Goal: Transaction & Acquisition: Purchase product/service

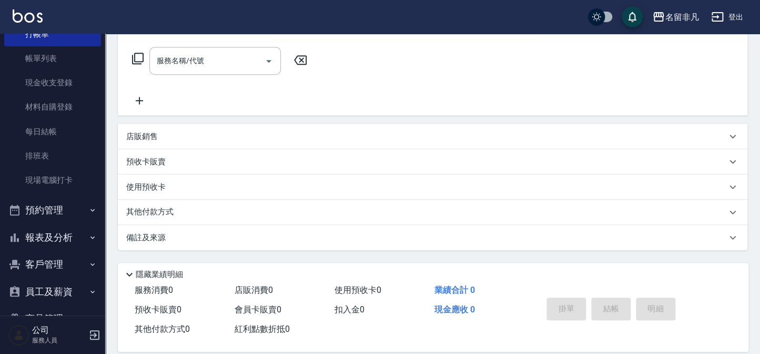
scroll to position [177, 0]
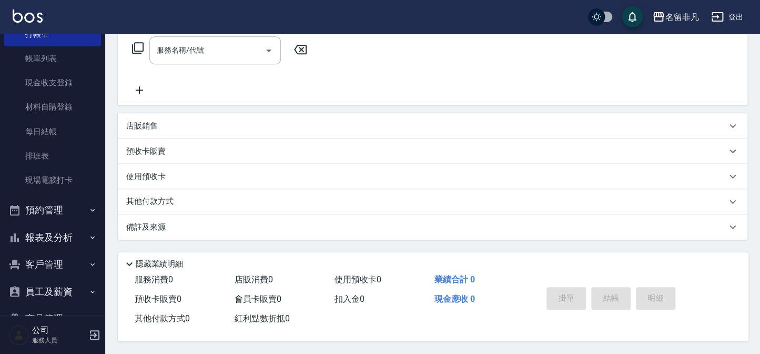
click at [29, 233] on button "報表及分析" at bounding box center [52, 237] width 97 height 27
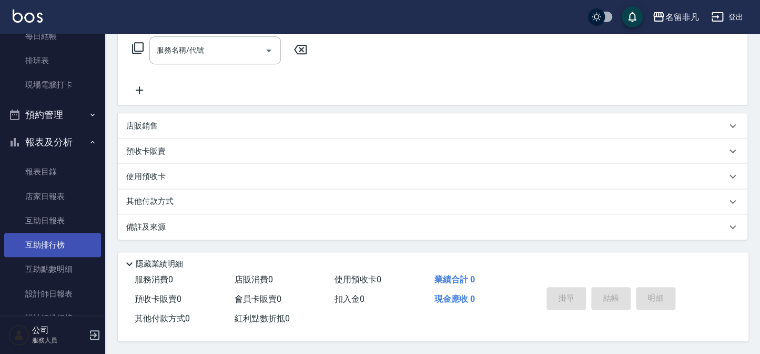
scroll to position [143, 0]
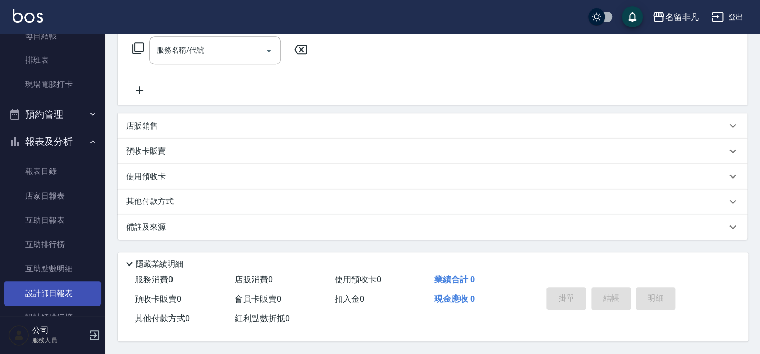
click at [46, 296] on link "設計師日報表" at bounding box center [52, 293] width 97 height 24
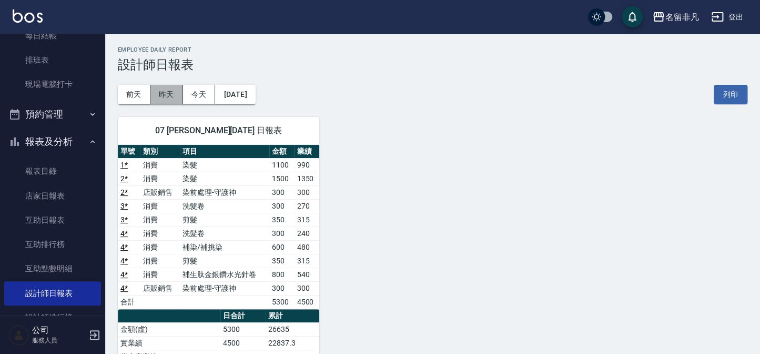
click at [168, 94] on button "昨天" at bounding box center [166, 94] width 33 height 19
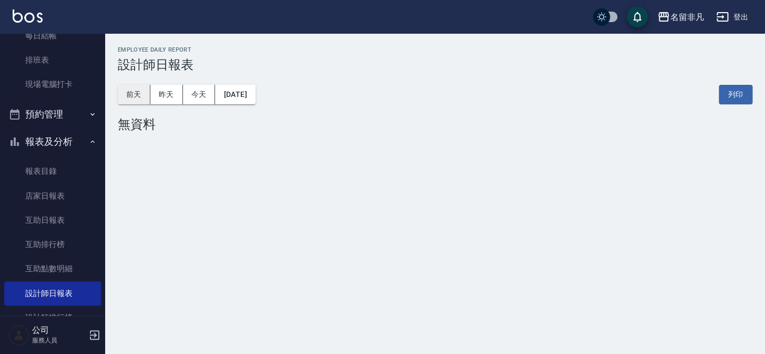
click at [134, 95] on button "前天" at bounding box center [134, 94] width 33 height 19
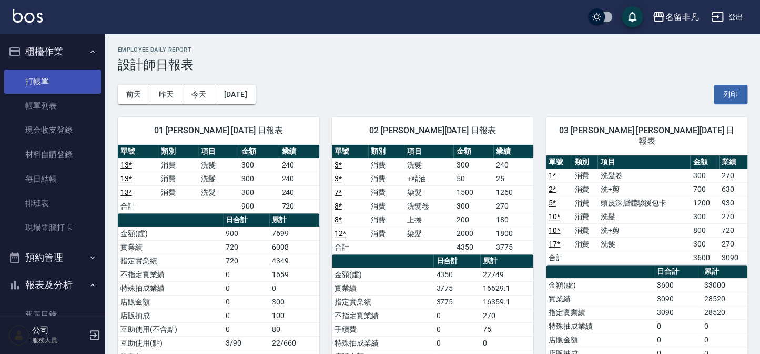
click at [39, 80] on link "打帳單" at bounding box center [52, 81] width 97 height 24
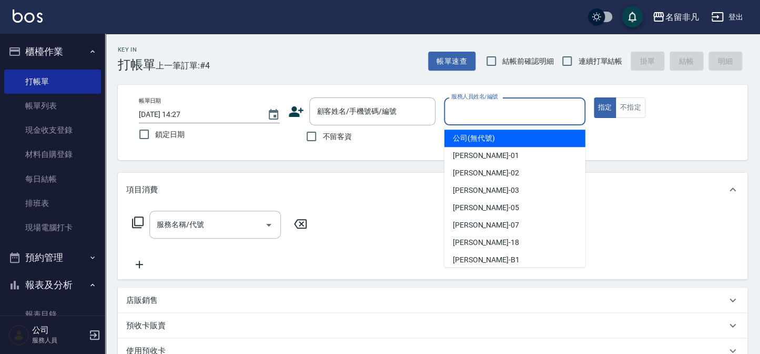
drag, startPoint x: 522, startPoint y: 111, endPoint x: 499, endPoint y: 206, distance: 97.4
click at [522, 120] on input "服務人員姓名/編號" at bounding box center [515, 111] width 132 height 18
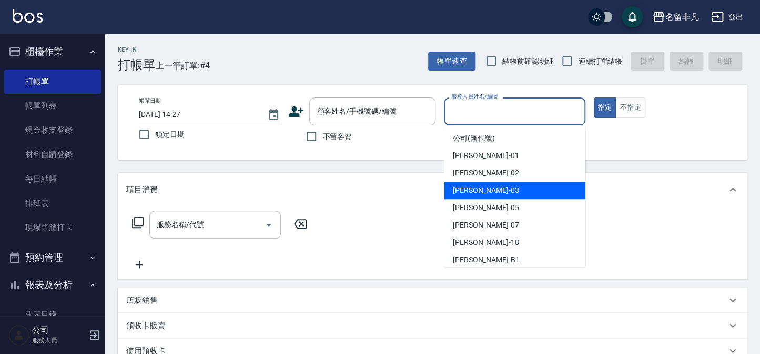
click at [507, 189] on div "[PERSON_NAME] -03" at bounding box center [515, 190] width 141 height 17
type input "[PERSON_NAME]-03"
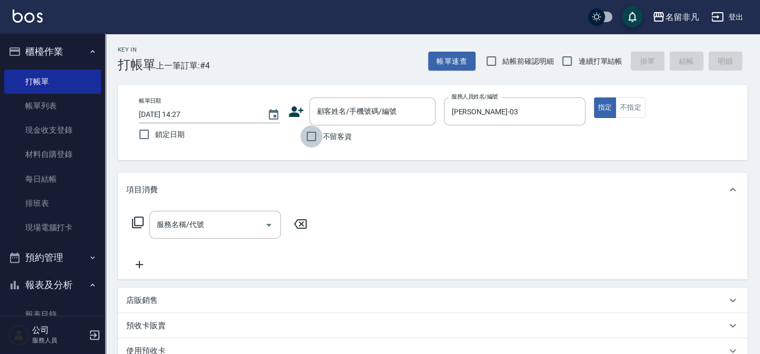
click at [310, 135] on input "不留客資" at bounding box center [311, 136] width 22 height 22
checkbox input "true"
click at [140, 219] on icon at bounding box center [138, 222] width 13 height 13
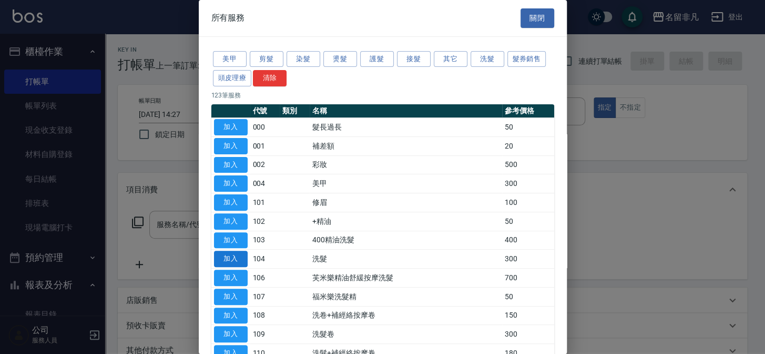
click at [230, 255] on button "加入" at bounding box center [231, 258] width 34 height 16
type input "洗髮(104)"
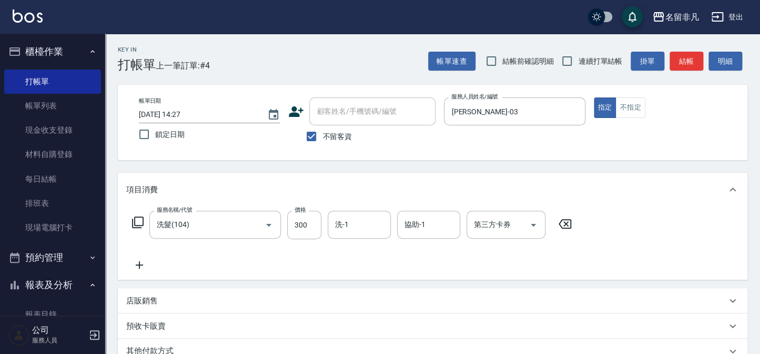
click at [141, 265] on icon at bounding box center [139, 264] width 26 height 13
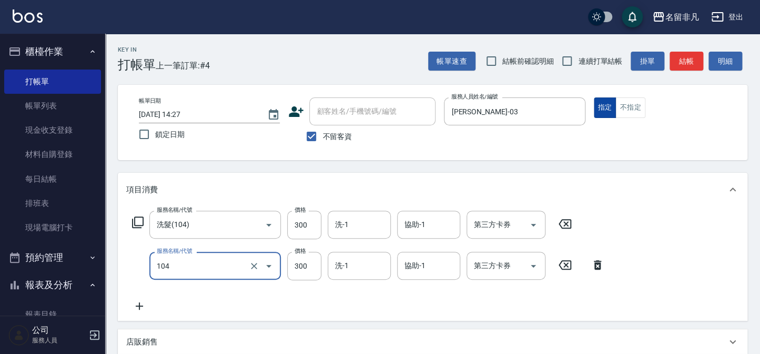
type input "洗髮(104)"
click at [606, 105] on button "指定" at bounding box center [605, 107] width 23 height 21
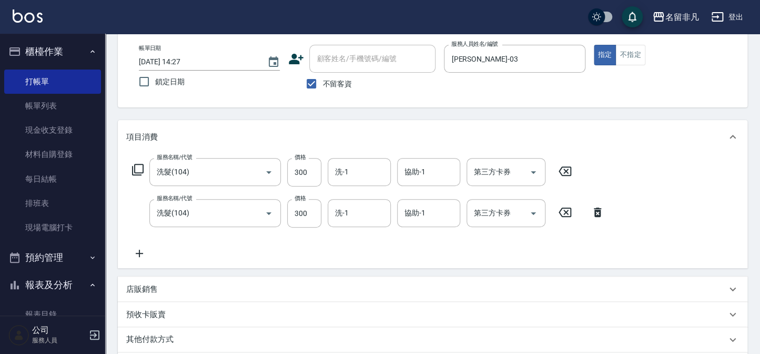
scroll to position [47, 0]
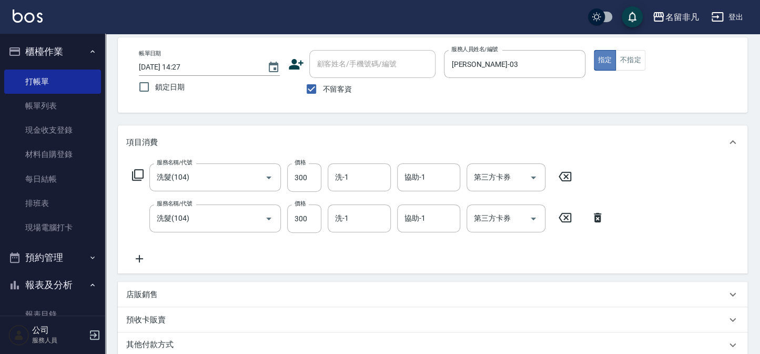
click at [606, 58] on button "指定" at bounding box center [605, 60] width 23 height 21
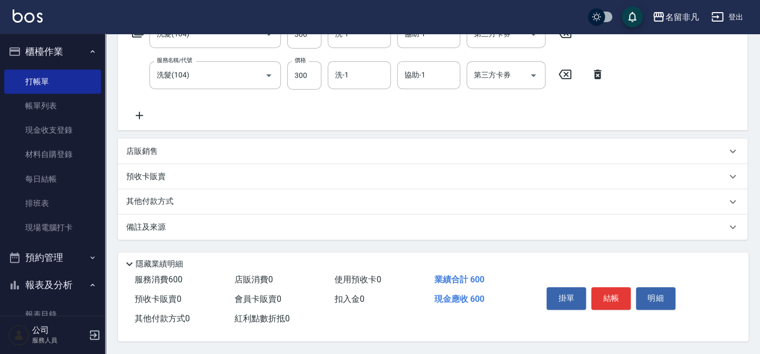
scroll to position [193, 0]
click at [607, 296] on button "結帳" at bounding box center [610, 298] width 39 height 22
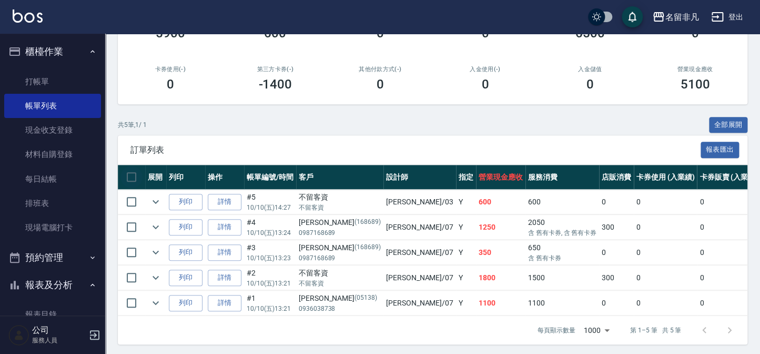
scroll to position [170, 0]
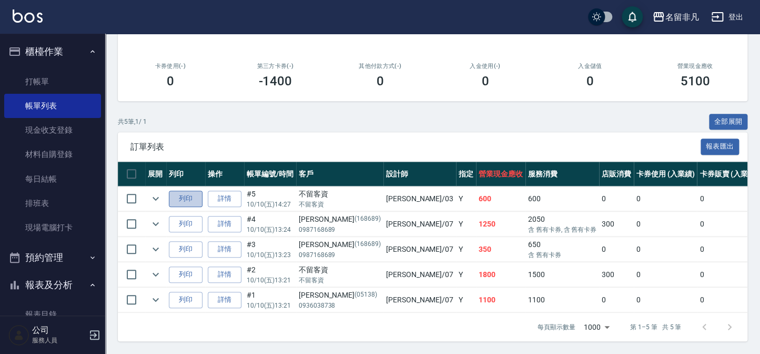
click at [187, 190] on button "列印" at bounding box center [186, 198] width 34 height 16
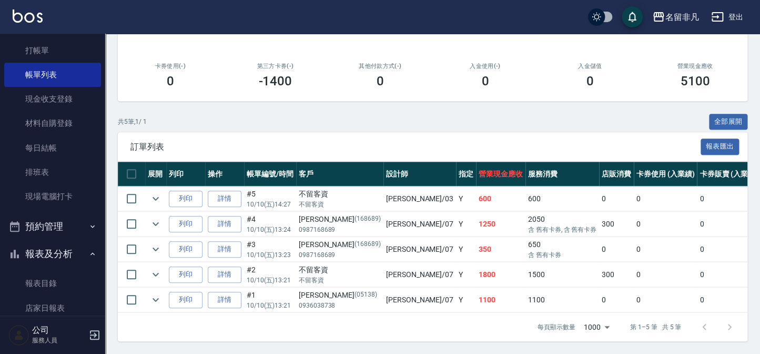
scroll to position [47, 0]
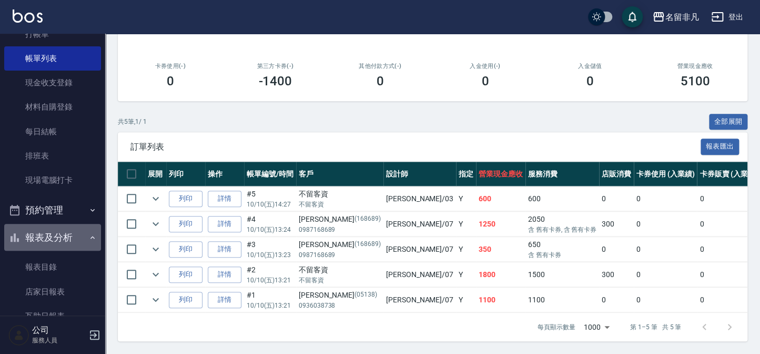
click at [57, 235] on button "報表及分析" at bounding box center [52, 237] width 97 height 27
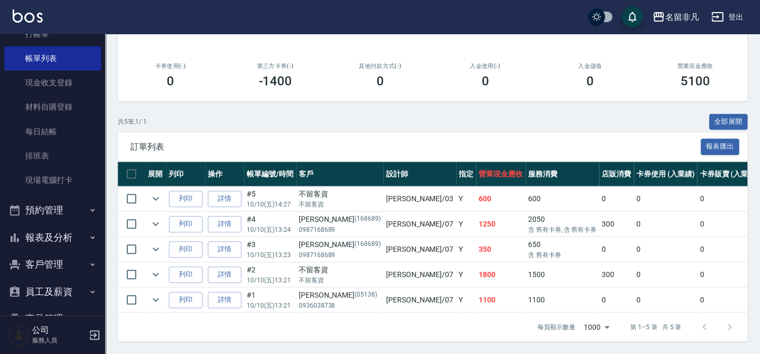
click at [64, 239] on button "報表及分析" at bounding box center [52, 237] width 97 height 27
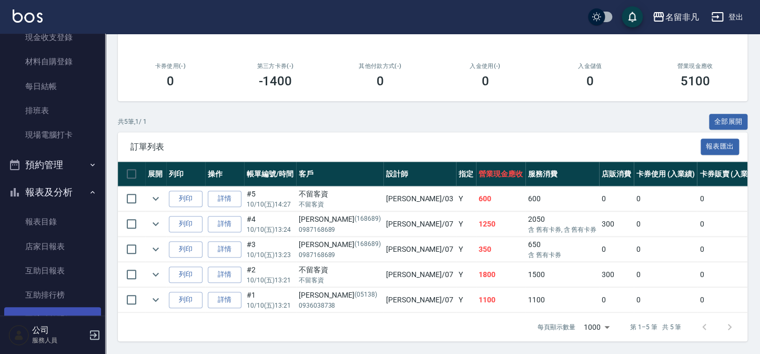
scroll to position [143, 0]
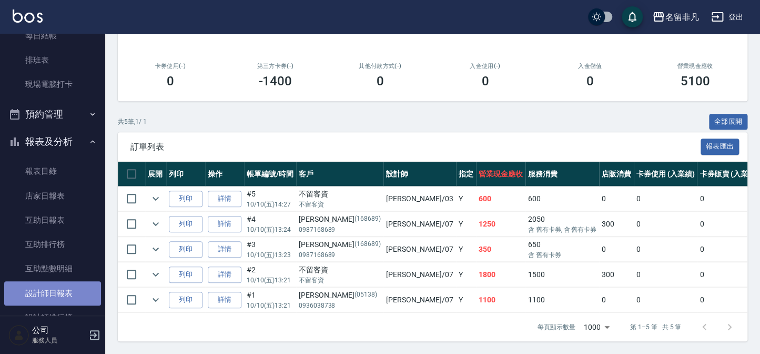
click at [65, 296] on link "設計師日報表" at bounding box center [52, 293] width 97 height 24
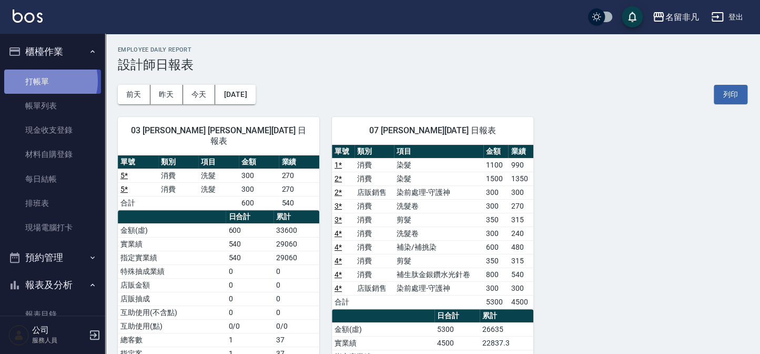
drag, startPoint x: 47, startPoint y: 80, endPoint x: 58, endPoint y: 32, distance: 50.2
click at [45, 79] on link "打帳單" at bounding box center [52, 81] width 97 height 24
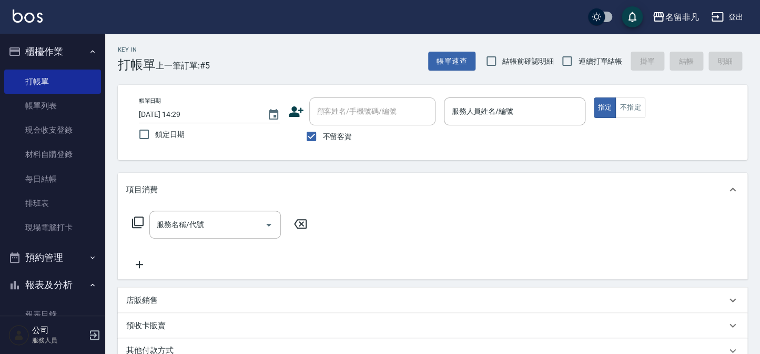
click at [334, 135] on span "不留客資" at bounding box center [337, 136] width 29 height 11
click at [323, 135] on input "不留客資" at bounding box center [311, 136] width 22 height 22
checkbox input "false"
click at [341, 119] on input "顧客姓名/手機號碼/編號" at bounding box center [364, 111] width 101 height 18
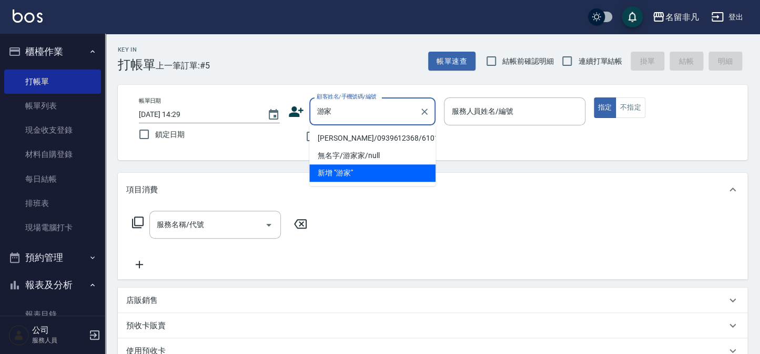
type input "[PERSON_NAME]/0939612368/610105"
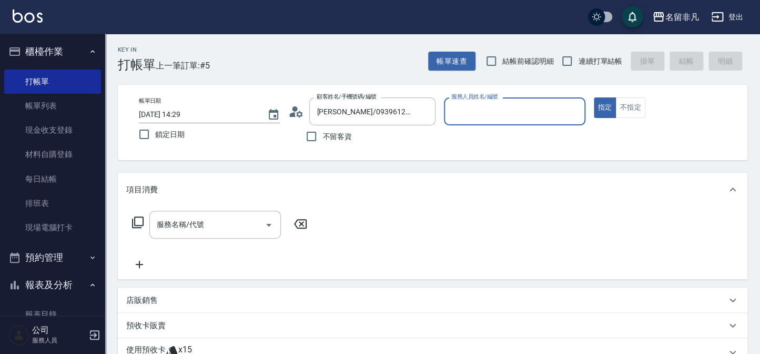
click at [501, 104] on input "服務人員姓名/編號" at bounding box center [515, 111] width 132 height 18
type input "07"
type button "true"
type input "[PERSON_NAME]-07"
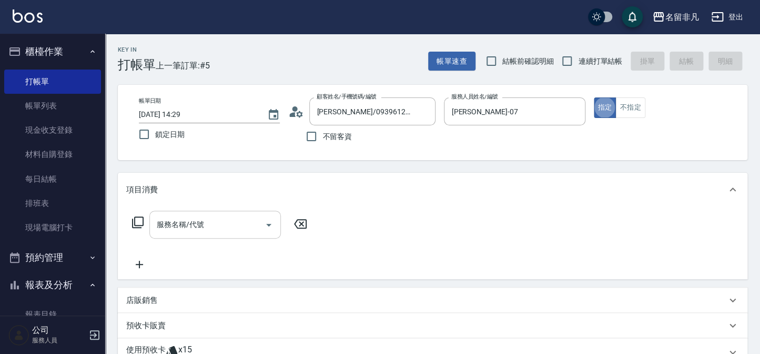
click at [205, 219] on input "服務名稱/代號" at bounding box center [207, 224] width 106 height 18
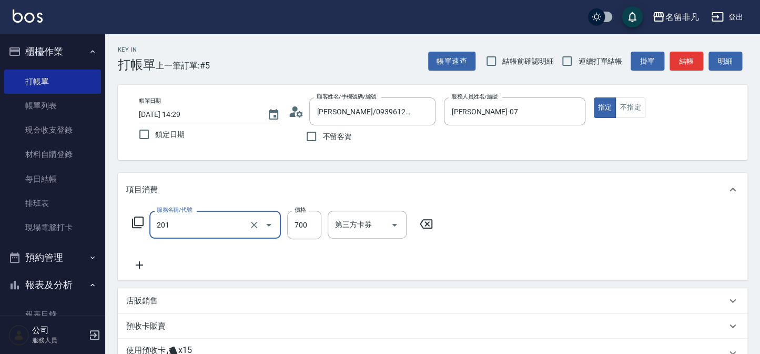
type input "洗+剪(201)"
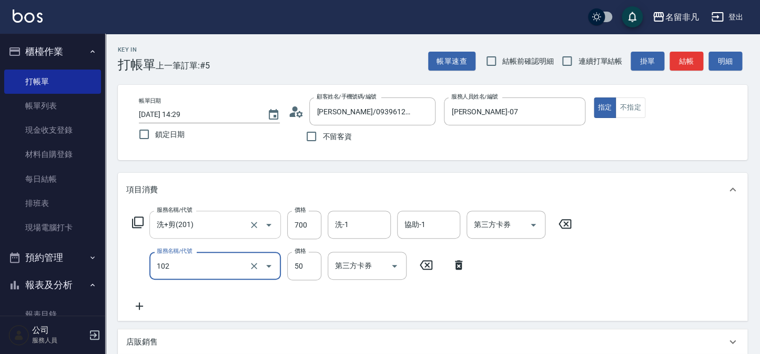
type input "+精油(102)"
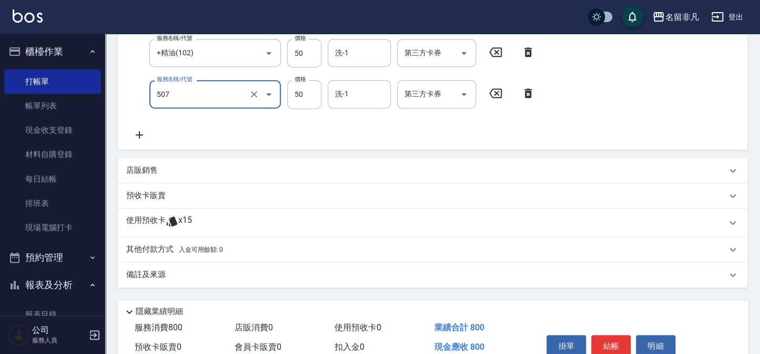
scroll to position [239, 0]
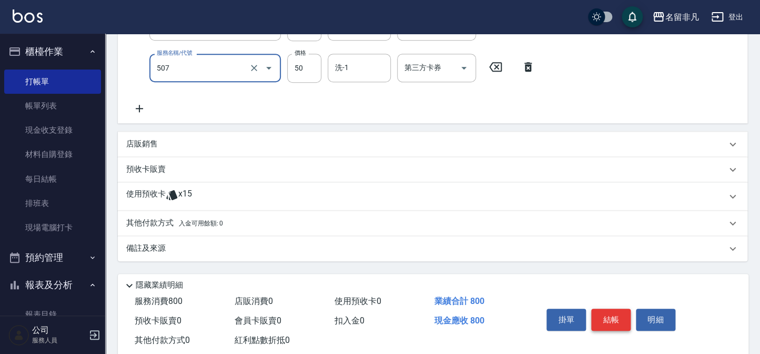
type input "瞬間護髮(507)"
click at [603, 319] on button "結帳" at bounding box center [610, 319] width 39 height 22
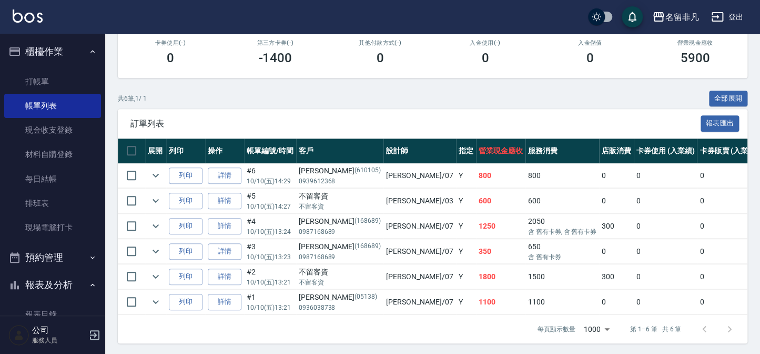
scroll to position [191, 0]
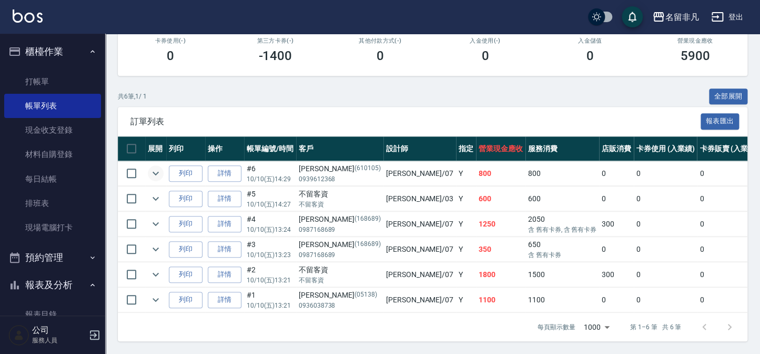
click at [152, 173] on icon "expand row" at bounding box center [155, 173] width 13 height 13
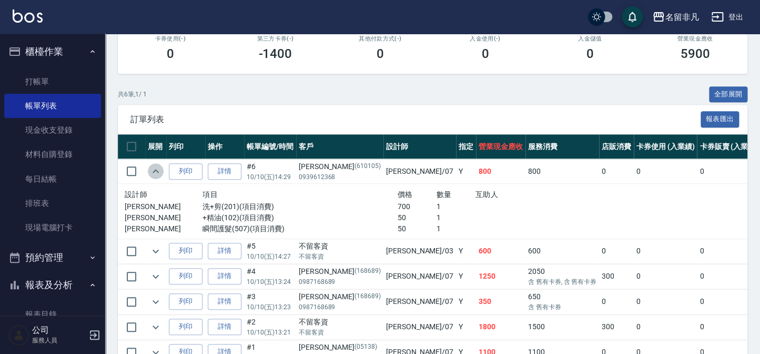
click at [154, 164] on button "expand row" at bounding box center [156, 171] width 16 height 16
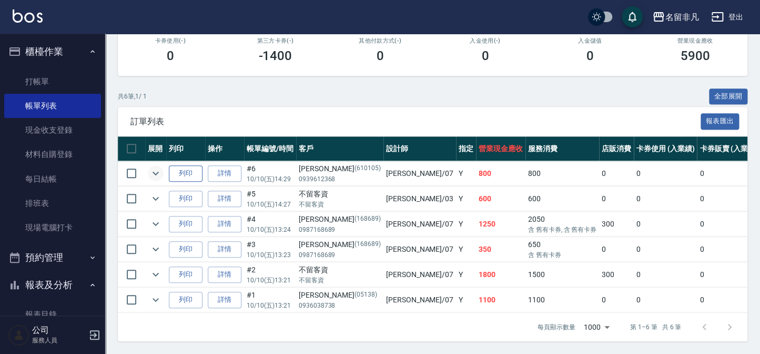
click at [195, 173] on button "列印" at bounding box center [186, 173] width 34 height 16
click at [33, 49] on button "櫃檯作業" at bounding box center [52, 51] width 97 height 27
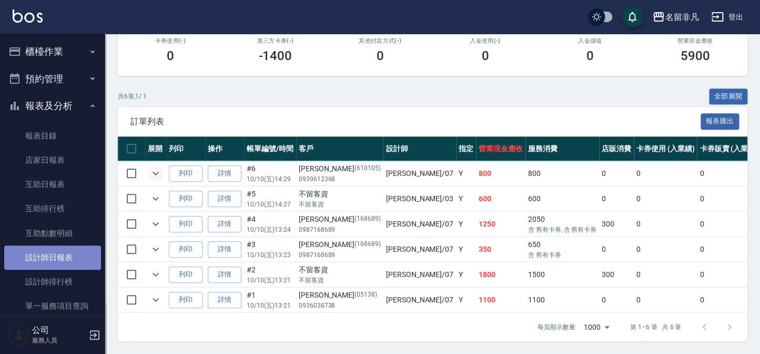
click at [83, 257] on link "設計師日報表" at bounding box center [52, 257] width 97 height 24
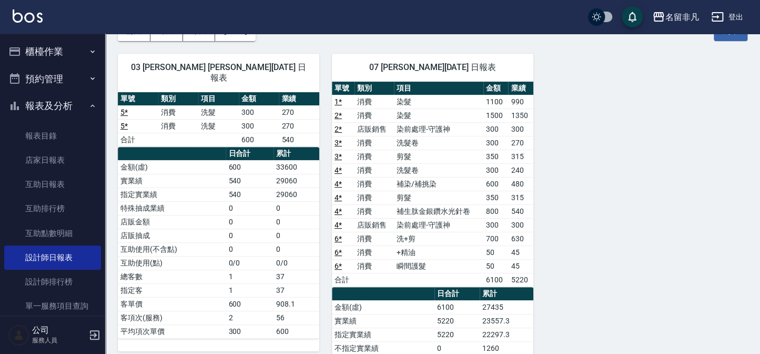
scroll to position [47, 0]
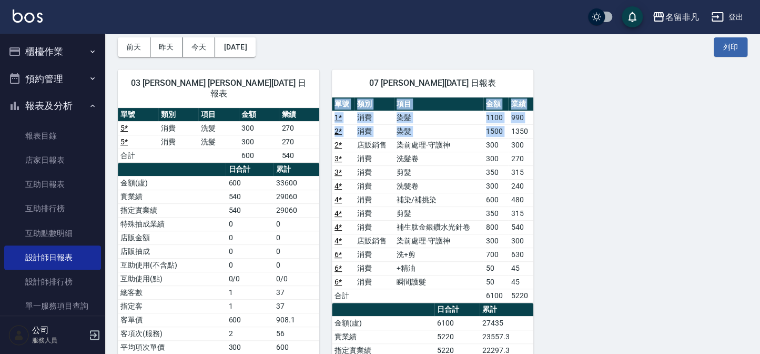
drag, startPoint x: 510, startPoint y: 129, endPoint x: 537, endPoint y: 137, distance: 27.5
click at [535, 135] on div "03 [PERSON_NAME] [PERSON_NAME][DATE] 日報表 單號 類別 項目 金額 業績 5 * 消費 洗髮 300 270 5 * 消…" at bounding box center [426, 309] width 642 height 505
click at [537, 137] on div "03 [PERSON_NAME] [PERSON_NAME][DATE] 日報表 單號 類別 項目 金額 業績 5 * 消費 洗髮 300 270 5 * 消…" at bounding box center [426, 309] width 642 height 505
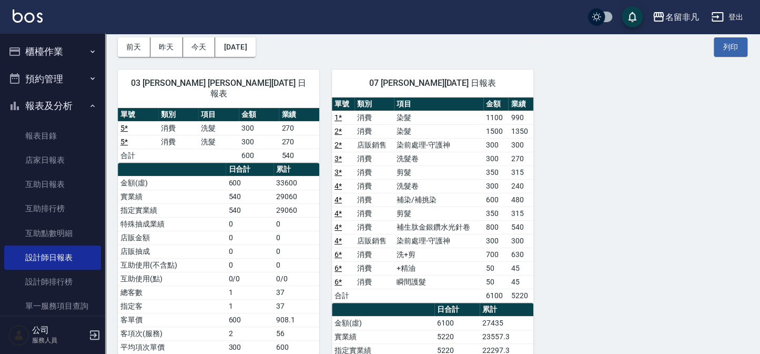
click at [321, 236] on div "07 [PERSON_NAME][DATE] 日報表 單號 類別 項目 金額 業績 1 * 消費 染髮 1100 990 2 * 消費 染髮 1500 135…" at bounding box center [426, 309] width 214 height 505
click at [41, 109] on button "報表及分析" at bounding box center [52, 105] width 97 height 27
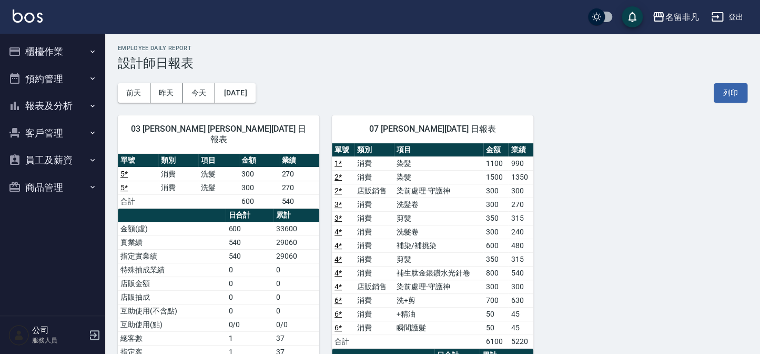
scroll to position [0, 0]
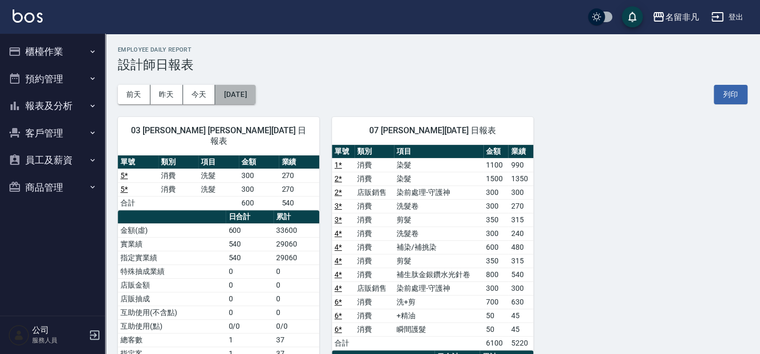
click at [255, 93] on button "[DATE]" at bounding box center [235, 94] width 40 height 19
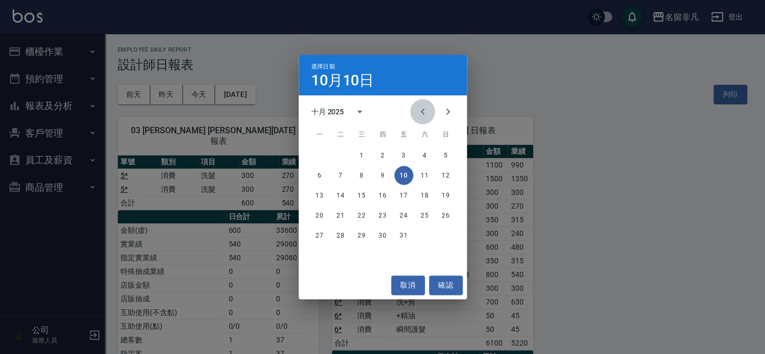
click at [426, 110] on icon "Previous month" at bounding box center [423, 111] width 13 height 13
click at [423, 110] on icon "Previous month" at bounding box center [423, 111] width 13 height 13
click at [379, 169] on button "10" at bounding box center [383, 175] width 19 height 19
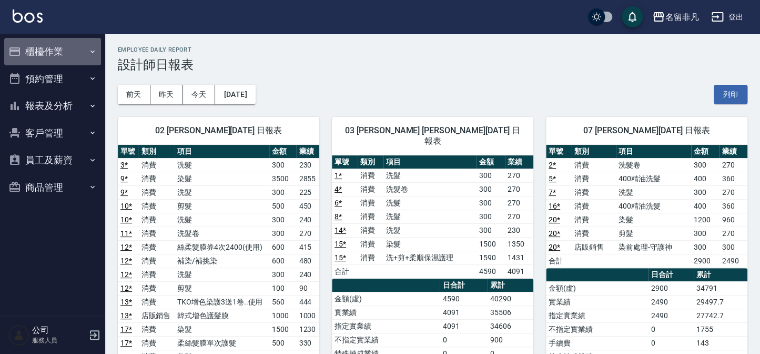
click at [39, 54] on button "櫃檯作業" at bounding box center [52, 51] width 97 height 27
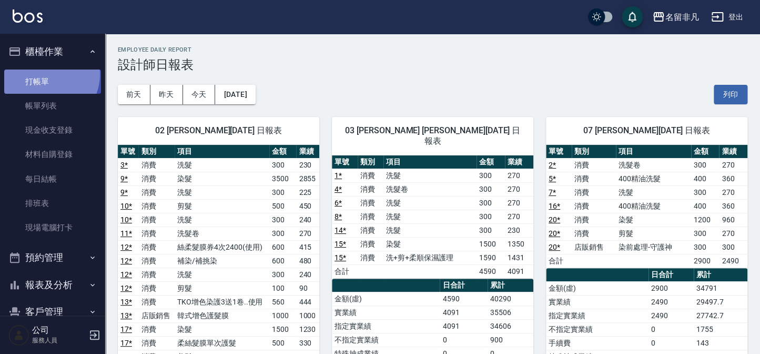
click at [47, 74] on link "打帳單" at bounding box center [52, 81] width 97 height 24
